Goal: Navigation & Orientation: Go to known website

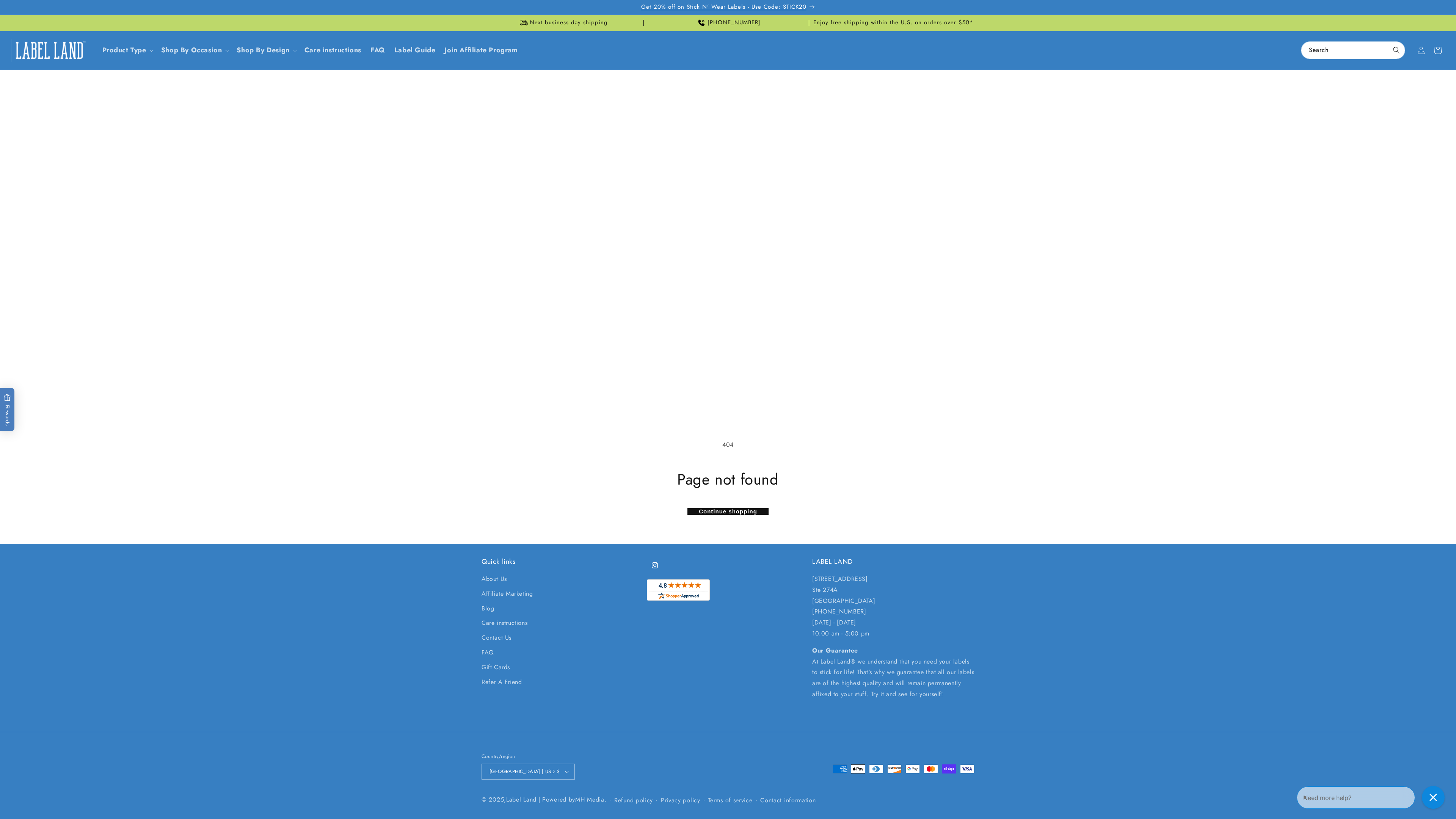
click at [728, 7] on span "Get 20% off on Stick N' Wear Labels - Use Code: STICK20" at bounding box center [723, 7] width 165 height 7
